Goal: Information Seeking & Learning: Learn about a topic

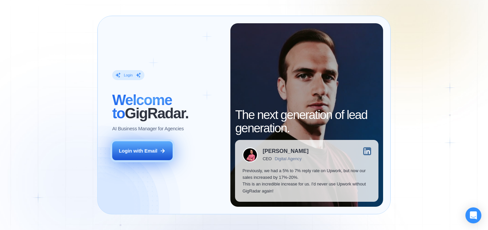
click at [155, 149] on div "Login with Email" at bounding box center [138, 151] width 39 height 7
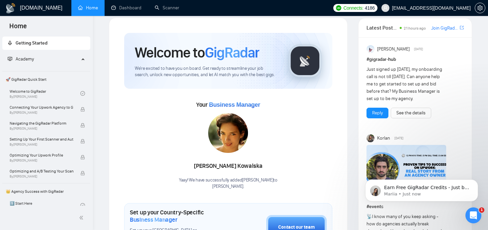
scroll to position [9, 0]
click at [128, 8] on link "Dashboard" at bounding box center [126, 8] width 30 height 6
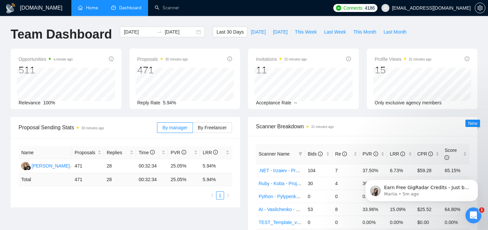
click at [98, 5] on link "Home" at bounding box center [88, 8] width 20 height 6
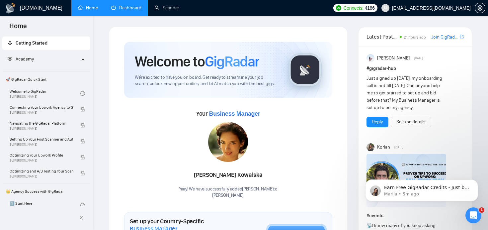
click at [487, 2] on div "Connects: 4186 maksym@mobidev.biz" at bounding box center [409, 8] width 158 height 16
click at [480, 11] on button "button" at bounding box center [480, 8] width 11 height 11
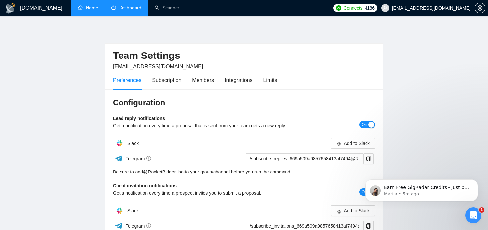
click at [122, 11] on link "Dashboard" at bounding box center [126, 8] width 30 height 6
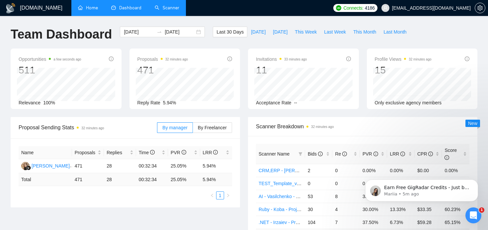
click at [167, 11] on link "Scanner" at bounding box center [167, 8] width 25 height 6
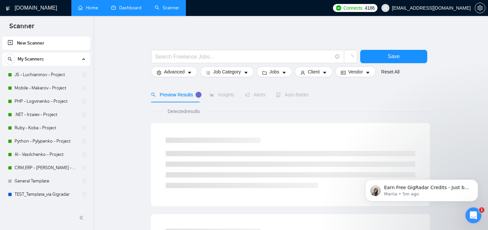
click at [88, 9] on link "Home" at bounding box center [88, 8] width 20 height 6
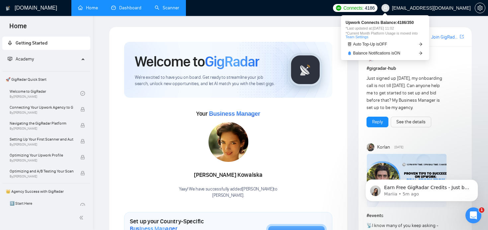
click at [372, 8] on span "Connects: 4186" at bounding box center [355, 8] width 45 height 8
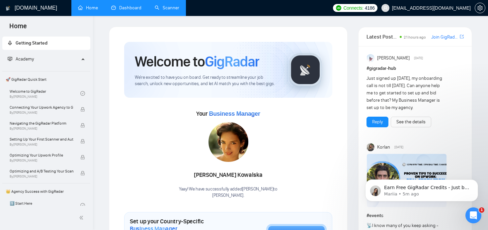
click at [23, 7] on h1 "GigRadar.io" at bounding box center [36, 8] width 43 height 16
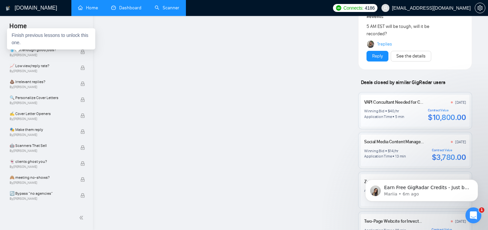
scroll to position [368, 0]
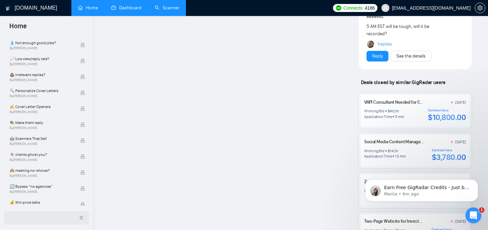
click at [80, 222] on div at bounding box center [46, 218] width 85 height 14
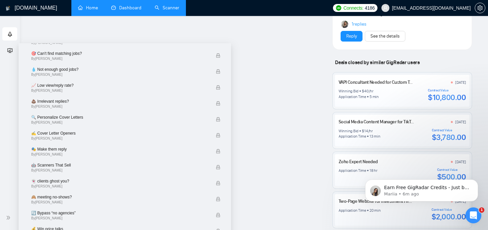
scroll to position [381, 0]
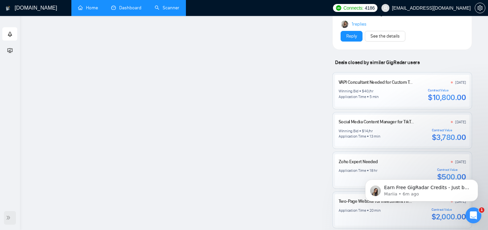
click at [9, 219] on icon "double-right" at bounding box center [8, 217] width 5 height 5
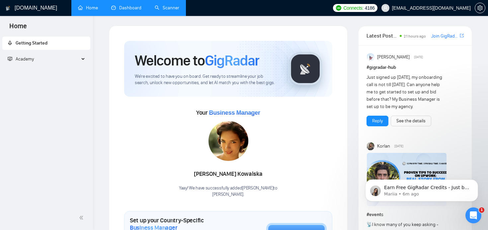
scroll to position [0, 0]
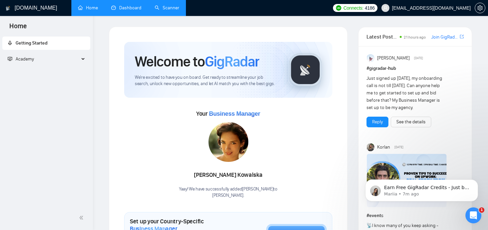
click at [83, 59] on icon at bounding box center [83, 59] width 3 height 0
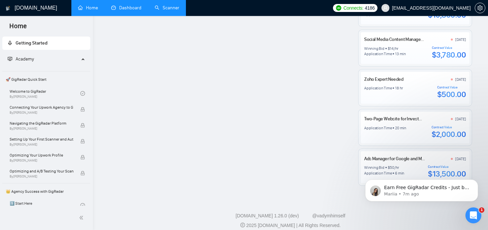
scroll to position [627, 0]
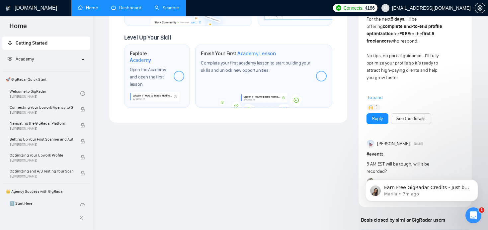
click at [128, 11] on link "Dashboard" at bounding box center [126, 8] width 30 height 6
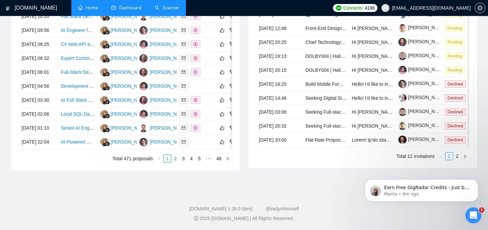
click at [175, 159] on link "2" at bounding box center [175, 158] width 7 height 7
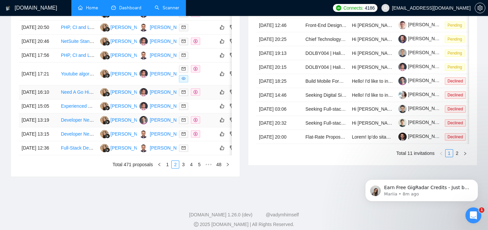
scroll to position [369, 0]
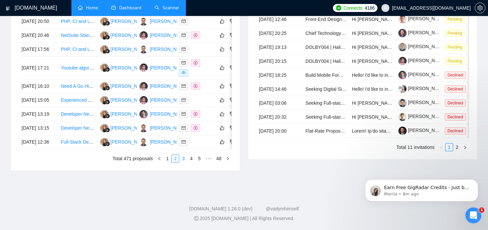
click at [180, 158] on link "3" at bounding box center [183, 158] width 7 height 7
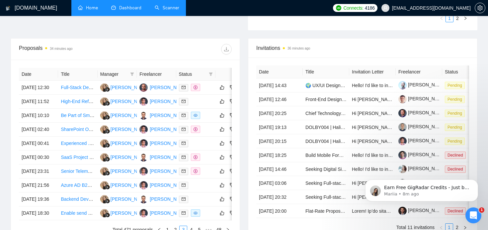
scroll to position [367, 0]
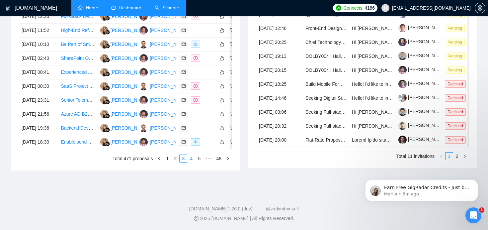
click at [192, 157] on link "4" at bounding box center [191, 158] width 7 height 7
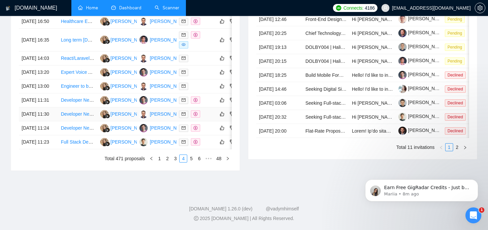
scroll to position [369, 0]
click at [193, 157] on link "5" at bounding box center [191, 158] width 7 height 7
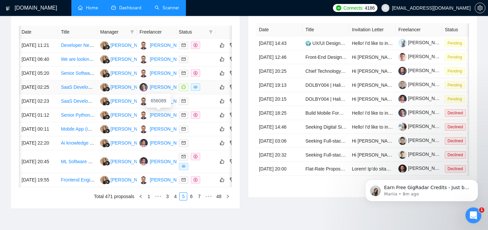
scroll to position [0, 13]
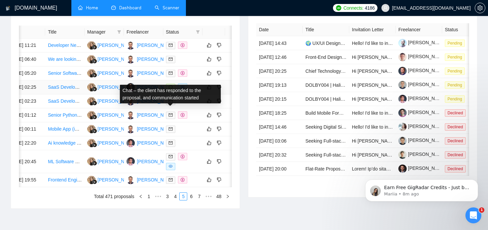
click at [170, 89] on icon "message" at bounding box center [171, 87] width 4 height 4
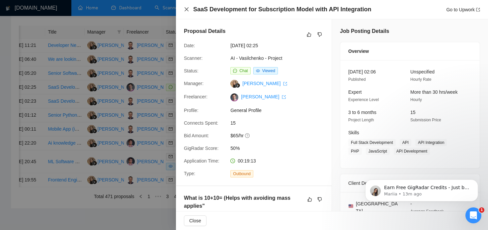
click at [188, 8] on icon "close" at bounding box center [187, 9] width 4 height 4
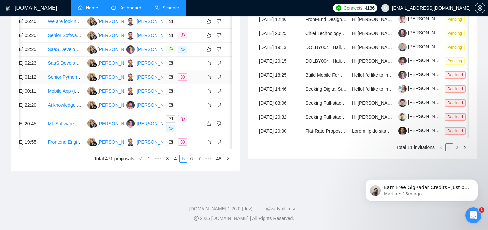
scroll to position [369, 0]
click at [192, 160] on link "6" at bounding box center [191, 158] width 7 height 7
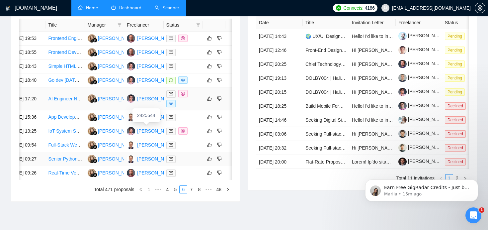
scroll to position [282, 0]
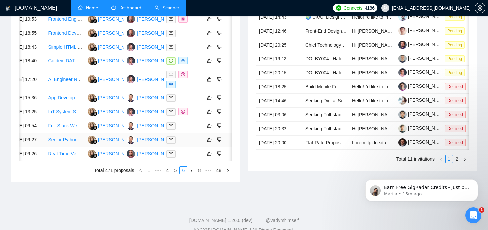
scroll to position [306, 0]
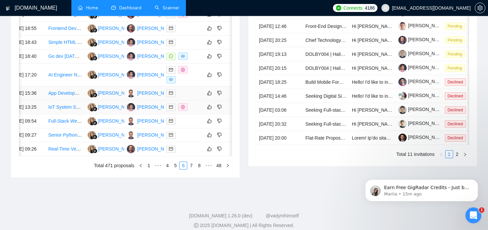
drag, startPoint x: 190, startPoint y: 206, endPoint x: 146, endPoint y: 128, distance: 90.0
click at [146, 128] on tbody "24 Aug, 2025 19:53 Frontend Engineer | Next.js / React Kateryna Yakubova Yuriy …" at bounding box center [122, 82] width 233 height 149
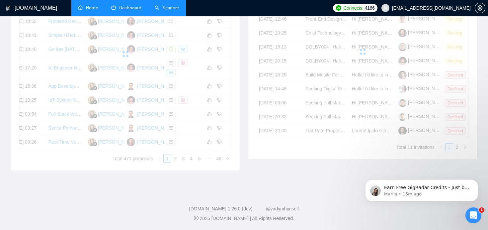
scroll to position [365, 0]
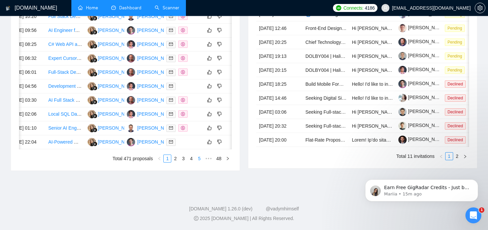
click at [200, 160] on link "5" at bounding box center [199, 158] width 7 height 7
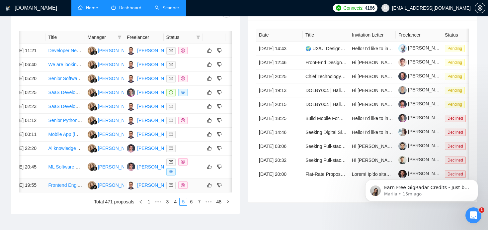
scroll to position [245, 0]
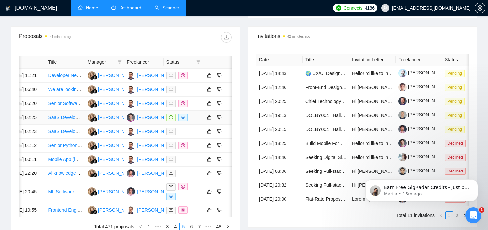
click at [203, 125] on td at bounding box center [214, 118] width 23 height 14
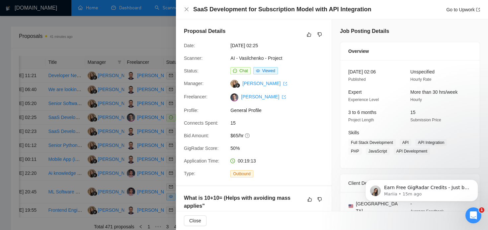
click at [181, 12] on div "SaaS Development for Subscription Model with API Integration Go to Upwork" at bounding box center [332, 9] width 312 height 19
click at [187, 6] on div "SaaS Development for Subscription Model with API Integration Go to Upwork" at bounding box center [332, 9] width 296 height 8
click at [188, 11] on icon "close" at bounding box center [187, 9] width 4 height 4
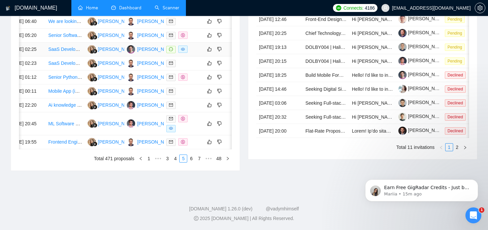
scroll to position [369, 0]
click at [189, 160] on link "6" at bounding box center [191, 158] width 7 height 7
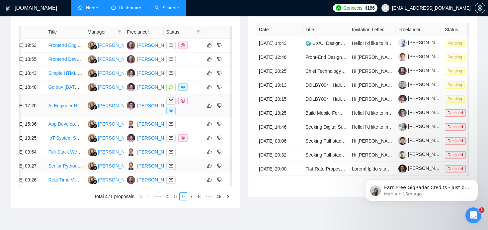
scroll to position [274, 0]
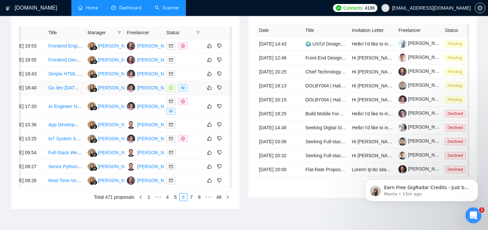
click at [195, 92] on div at bounding box center [183, 88] width 34 height 8
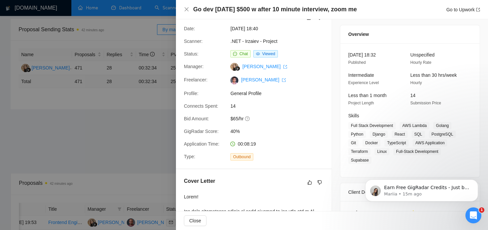
scroll to position [0, 0]
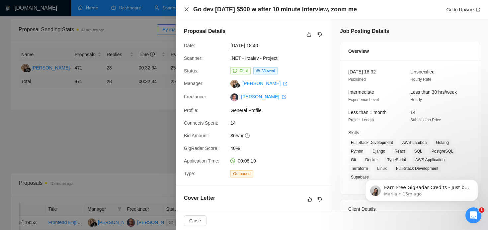
click at [187, 10] on icon "close" at bounding box center [186, 9] width 5 height 5
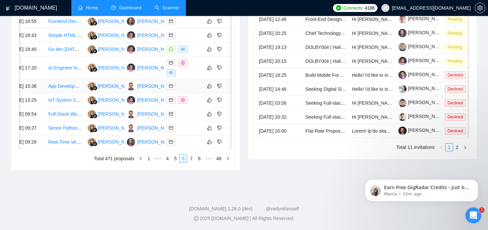
scroll to position [369, 0]
click at [191, 158] on link "7" at bounding box center [191, 158] width 7 height 7
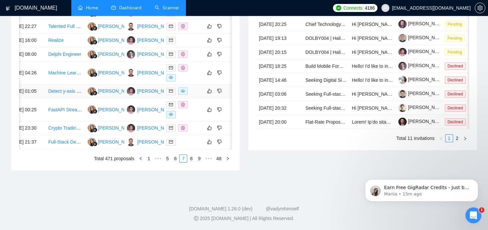
scroll to position [372, 0]
click at [190, 159] on link "8" at bounding box center [191, 158] width 7 height 7
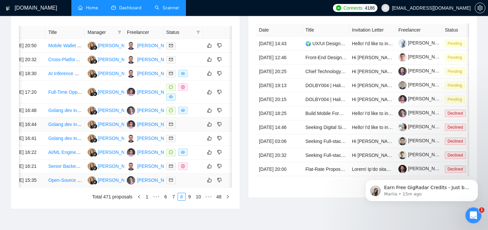
scroll to position [273, 0]
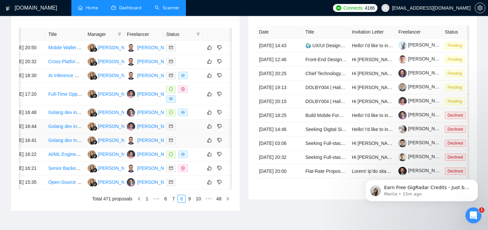
drag, startPoint x: 31, startPoint y: 123, endPoint x: 26, endPoint y: 164, distance: 41.9
click at [26, 166] on tbody "22 Aug, 2025 20:50 Mobile Wallet App Development (similar to Apple Wallet, with…" at bounding box center [122, 115] width 233 height 149
click at [194, 103] on div at bounding box center [183, 93] width 34 height 17
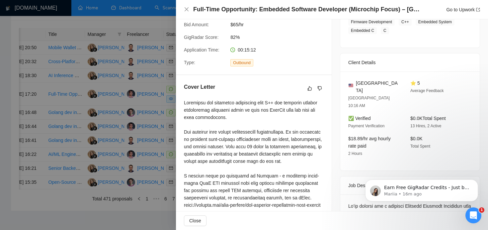
scroll to position [0, 0]
